Goal: Obtain resource: Obtain resource

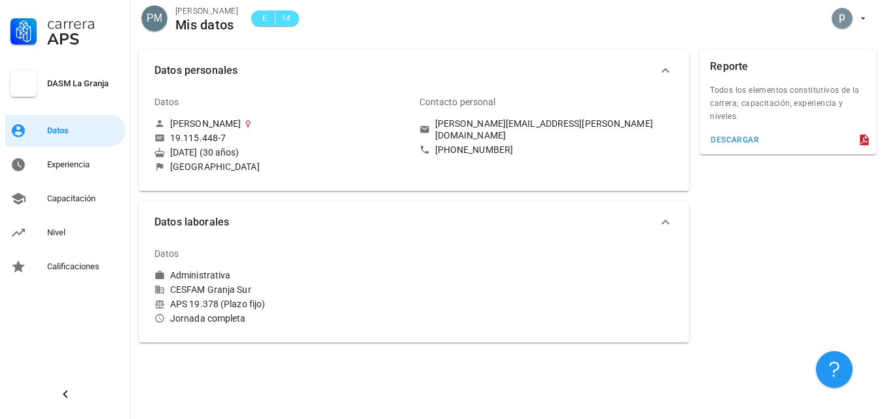
click at [284, 20] on div "E 14" at bounding box center [275, 18] width 32 height 13
click at [744, 142] on div "descargar" at bounding box center [734, 139] width 49 height 9
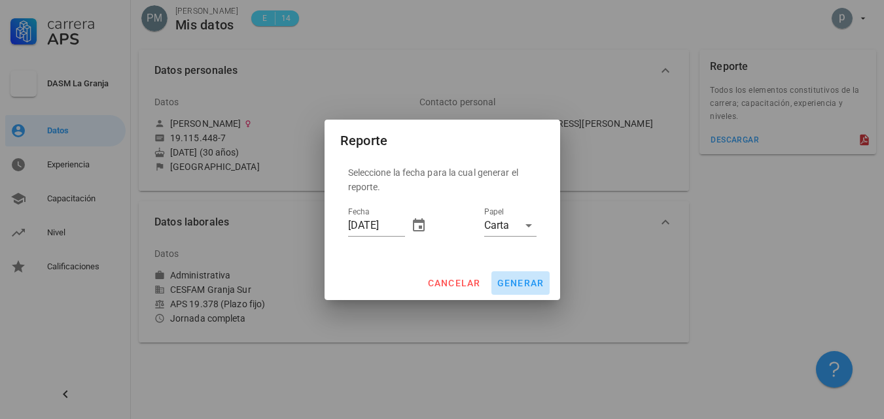
click at [519, 279] on span "generar" at bounding box center [521, 283] width 48 height 10
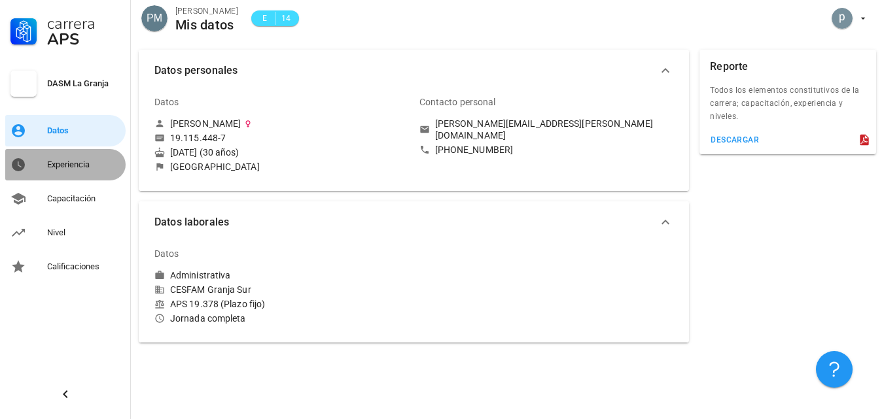
click at [73, 164] on div "Experiencia" at bounding box center [83, 165] width 73 height 10
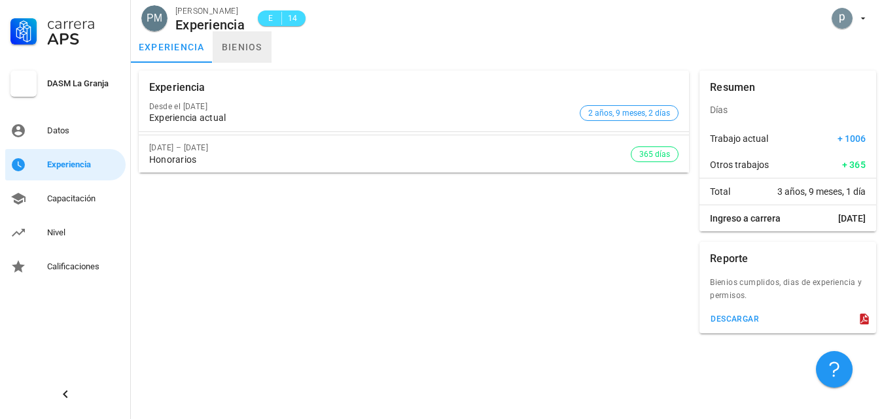
click at [236, 44] on link "bienios" at bounding box center [242, 46] width 59 height 31
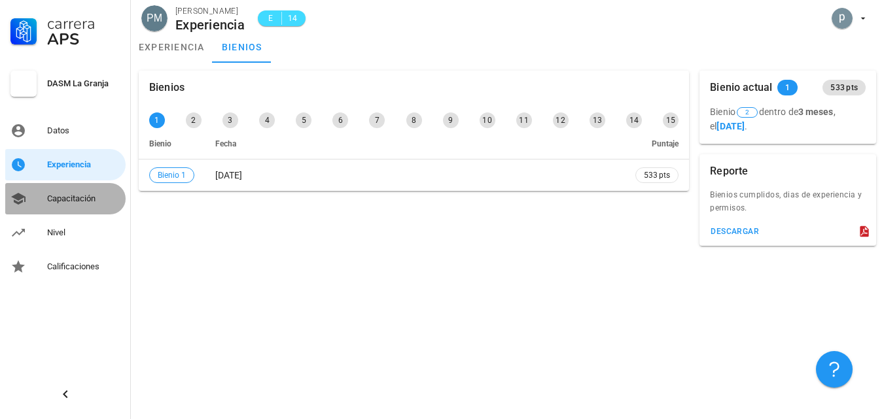
click at [86, 191] on div "Capacitación" at bounding box center [83, 198] width 73 height 21
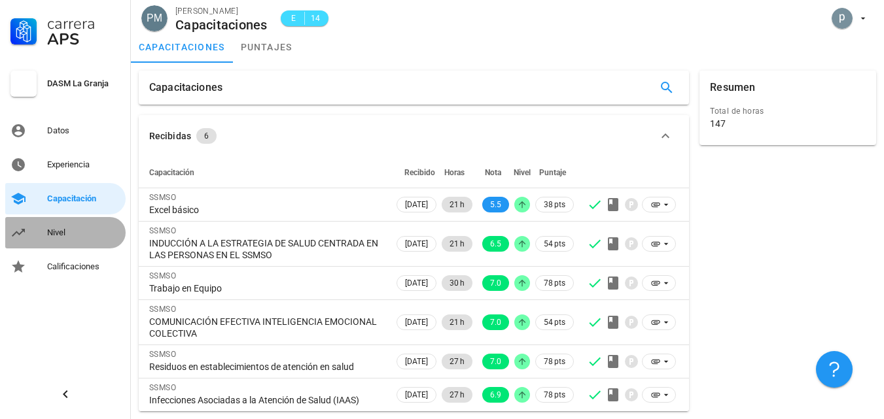
click at [62, 229] on div "Nivel" at bounding box center [83, 233] width 73 height 10
